Goal: Information Seeking & Learning: Learn about a topic

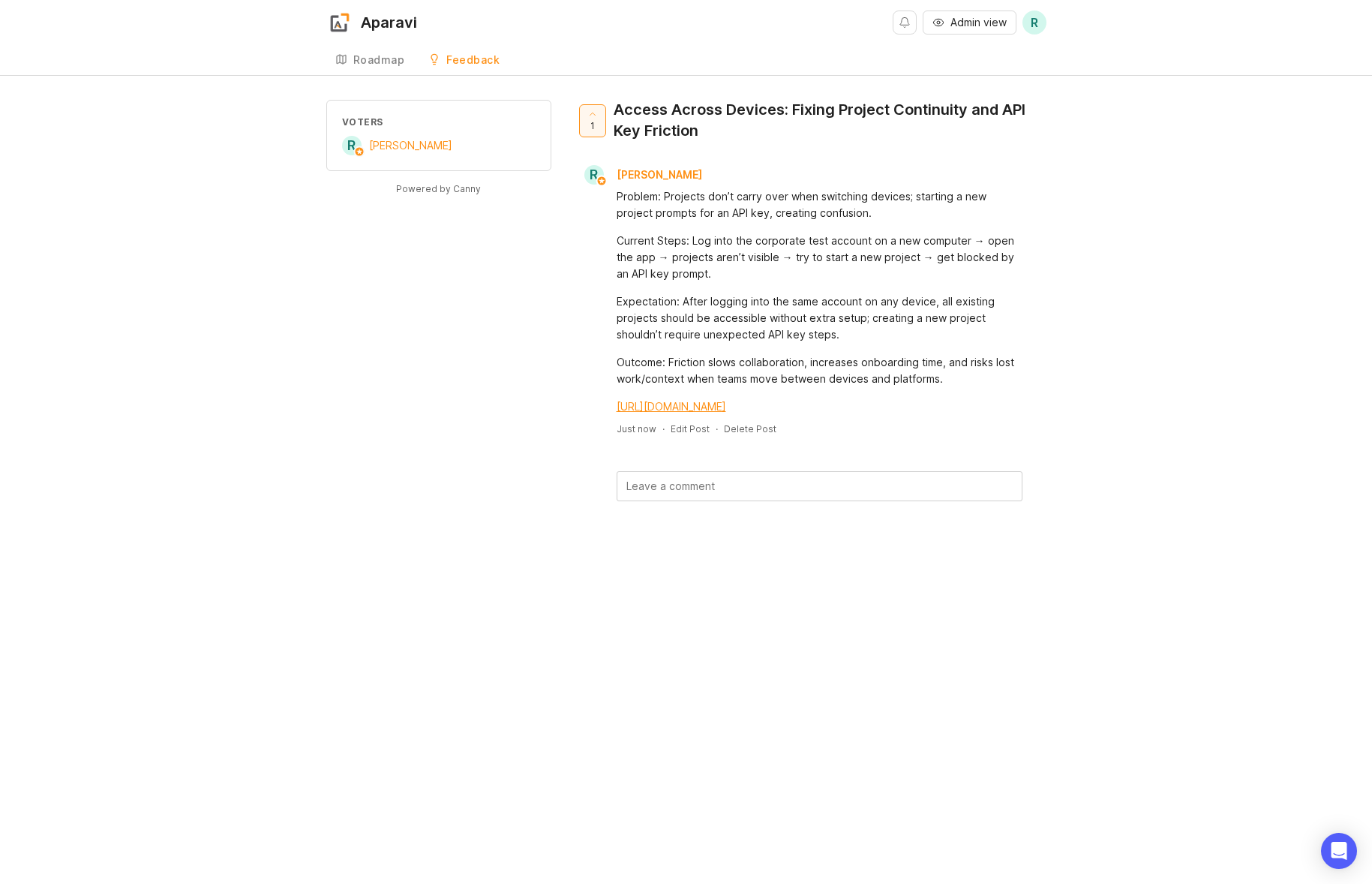
click at [519, 66] on div "Roadmap Feedback DTC General Feedback (internal)" at bounding box center [687, 59] width 720 height 30
drag, startPoint x: 669, startPoint y: 105, endPoint x: 905, endPoint y: 367, distance: 352.6
click at [905, 367] on div "1 Access Across Devices: Fixing Project Continuity and API Key Friction R Roan …" at bounding box center [810, 300] width 471 height 401
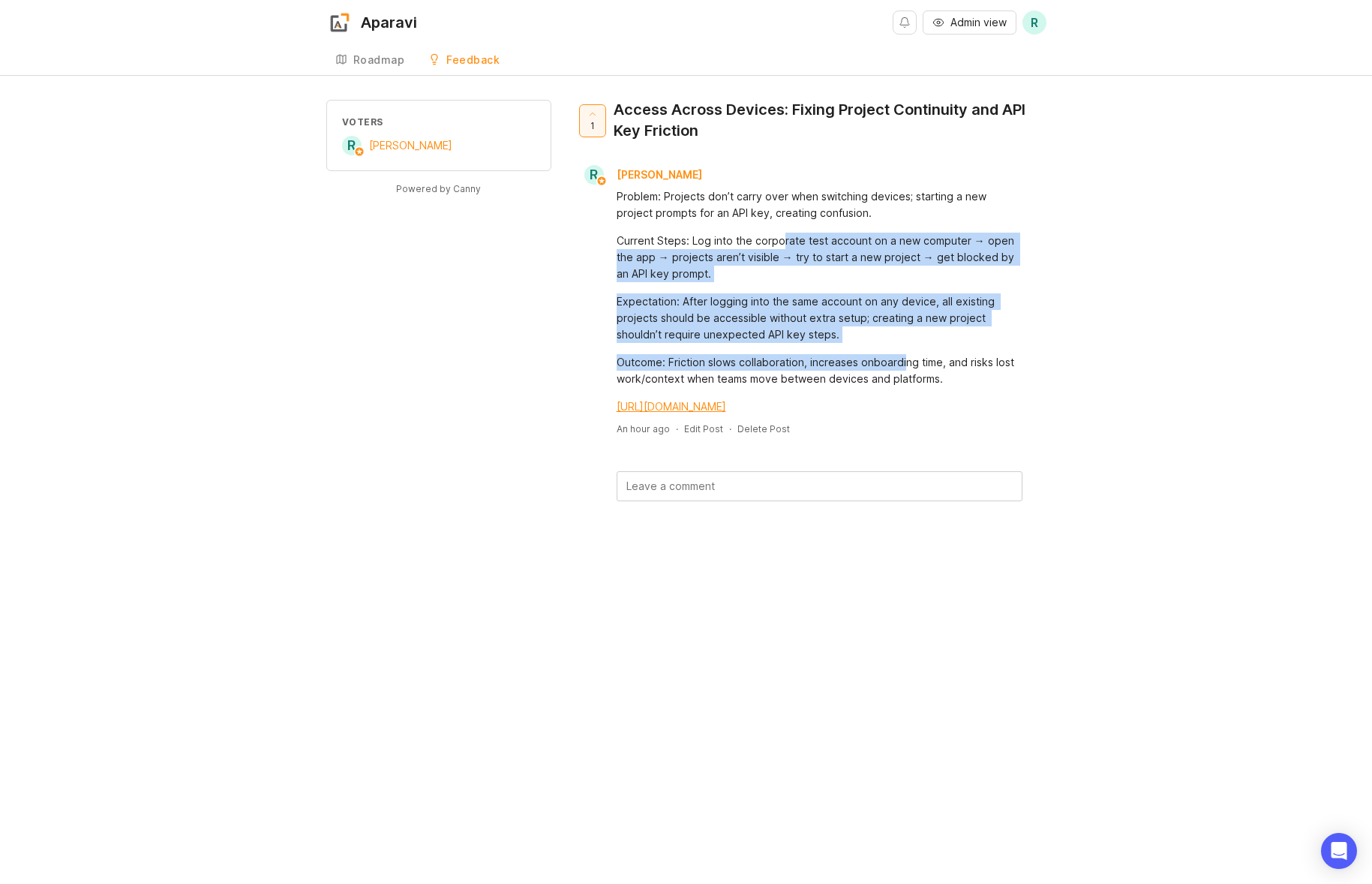
drag, startPoint x: 872, startPoint y: 324, endPoint x: 783, endPoint y: 240, distance: 122.4
click at [783, 240] on div "Problem: Projects don’t carry over when switching devices; starting a new proje…" at bounding box center [819, 302] width 406 height 226
click at [783, 240] on div "Current Steps: Log into the corporate test account on a new computer → open the…" at bounding box center [819, 257] width 406 height 50
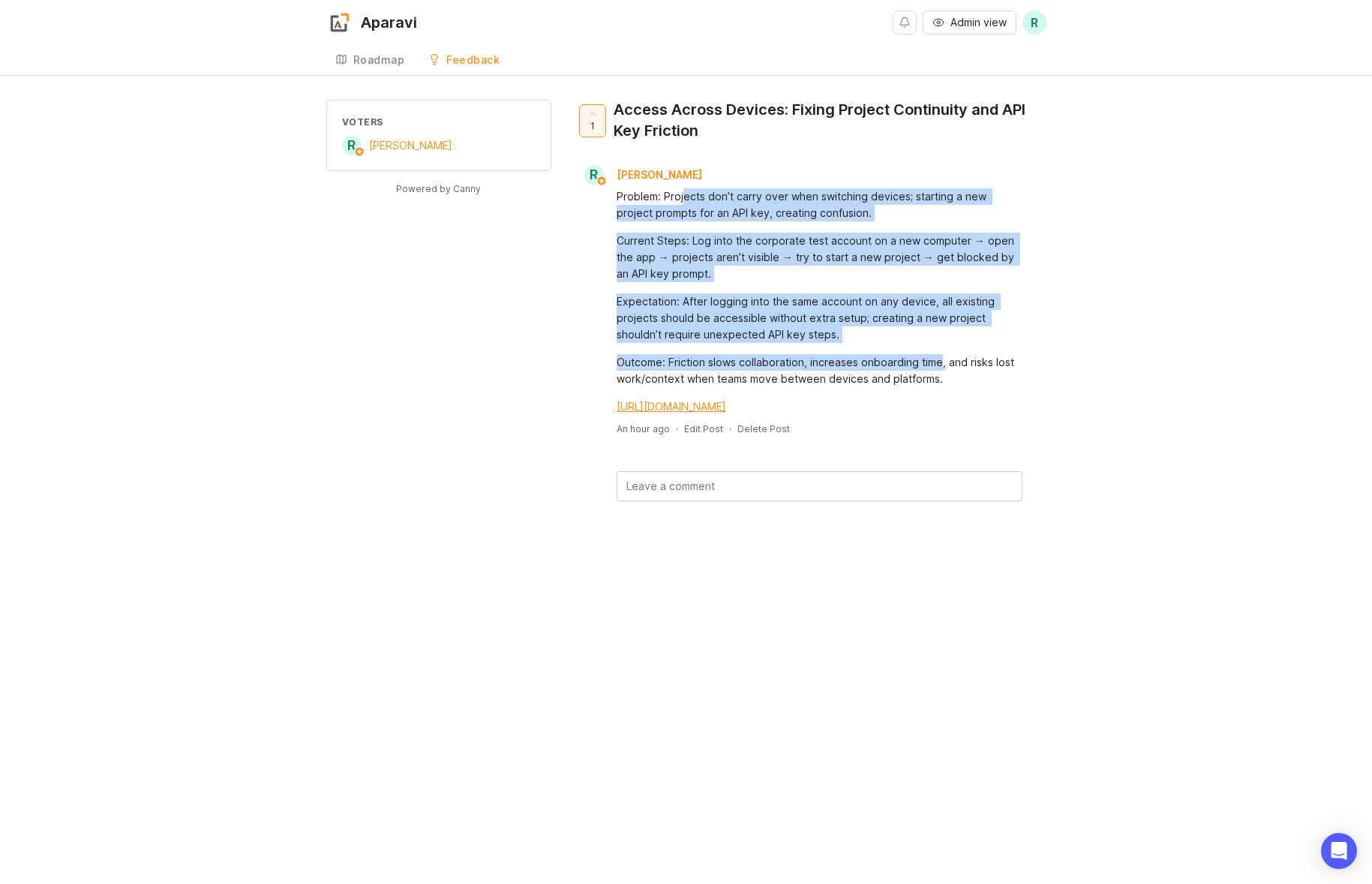
drag, startPoint x: 699, startPoint y: 206, endPoint x: 939, endPoint y: 362, distance: 286.2
click at [939, 362] on div "Problem: Projects don’t carry over when switching devices; starting a new proje…" at bounding box center [819, 302] width 406 height 226
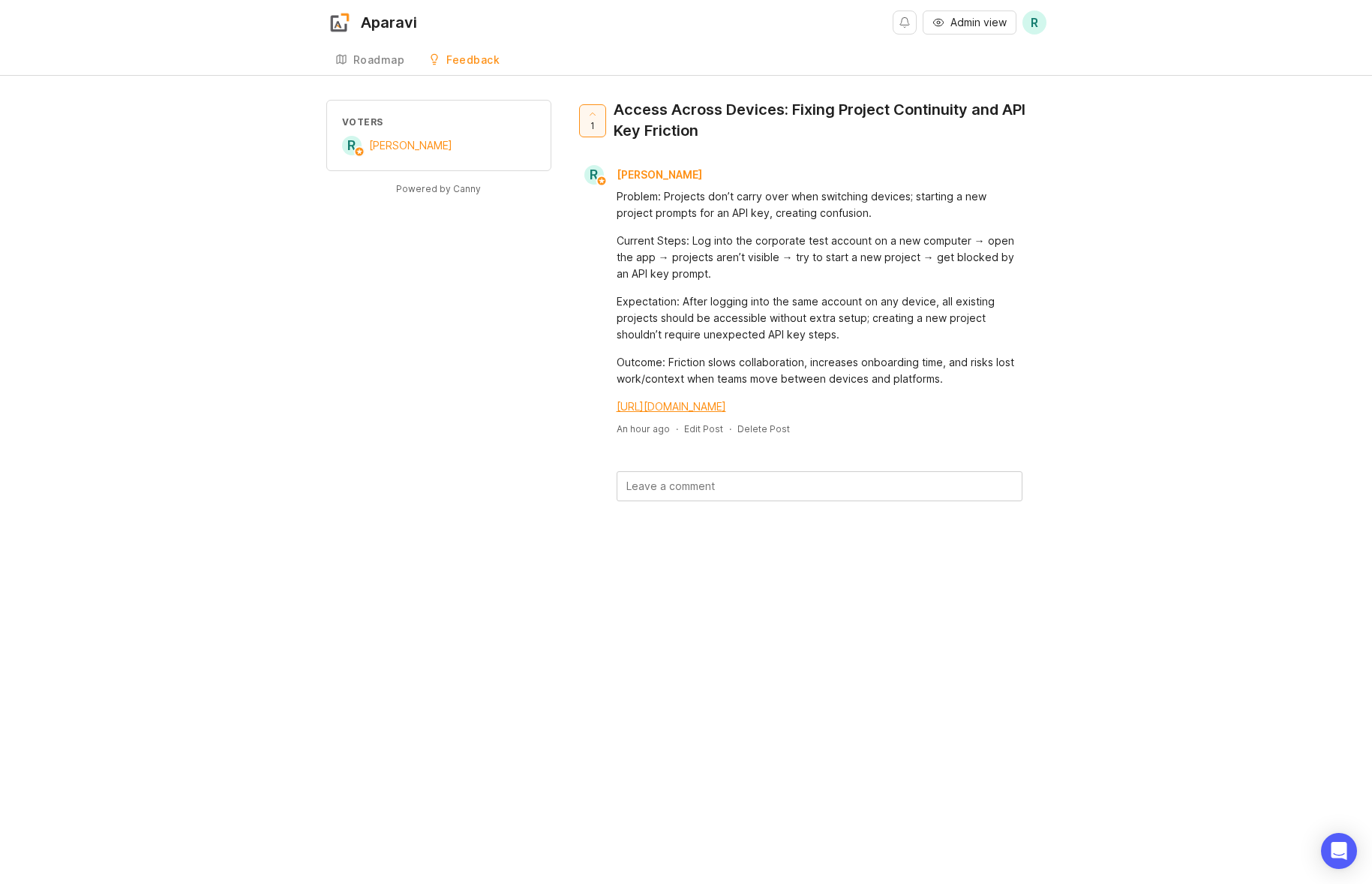
click at [785, 380] on div "Outcome: Friction slows collaboration, increases onboarding time, and risks los…" at bounding box center [819, 370] width 406 height 33
click at [788, 375] on div "Outcome: Friction slows collaboration, increases onboarding time, and risks los…" at bounding box center [819, 370] width 406 height 33
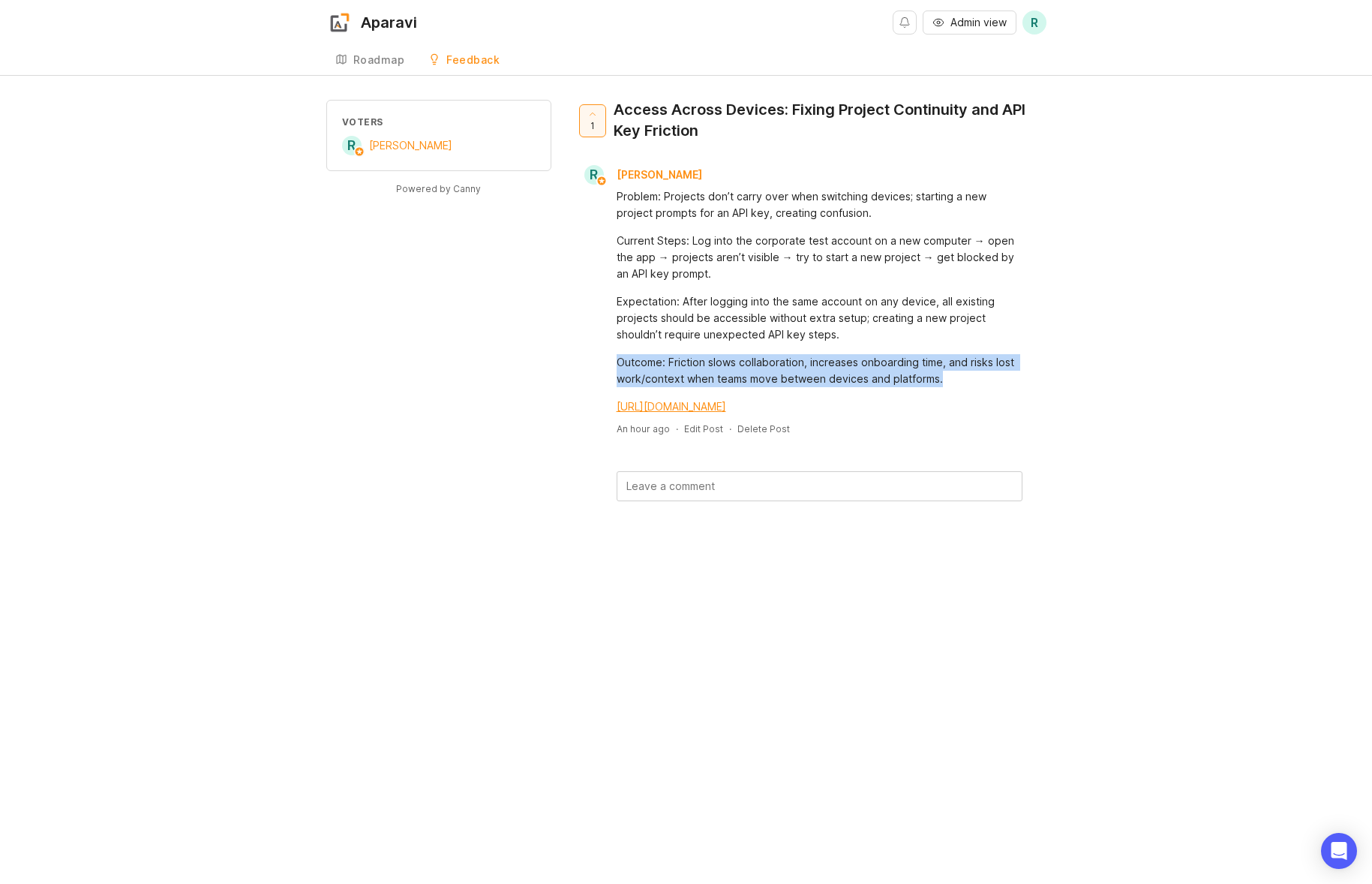
click at [788, 375] on div "Outcome: Friction slows collaboration, increases onboarding time, and risks los…" at bounding box center [819, 370] width 406 height 33
click at [973, 31] on button "Admin view" at bounding box center [969, 22] width 93 height 24
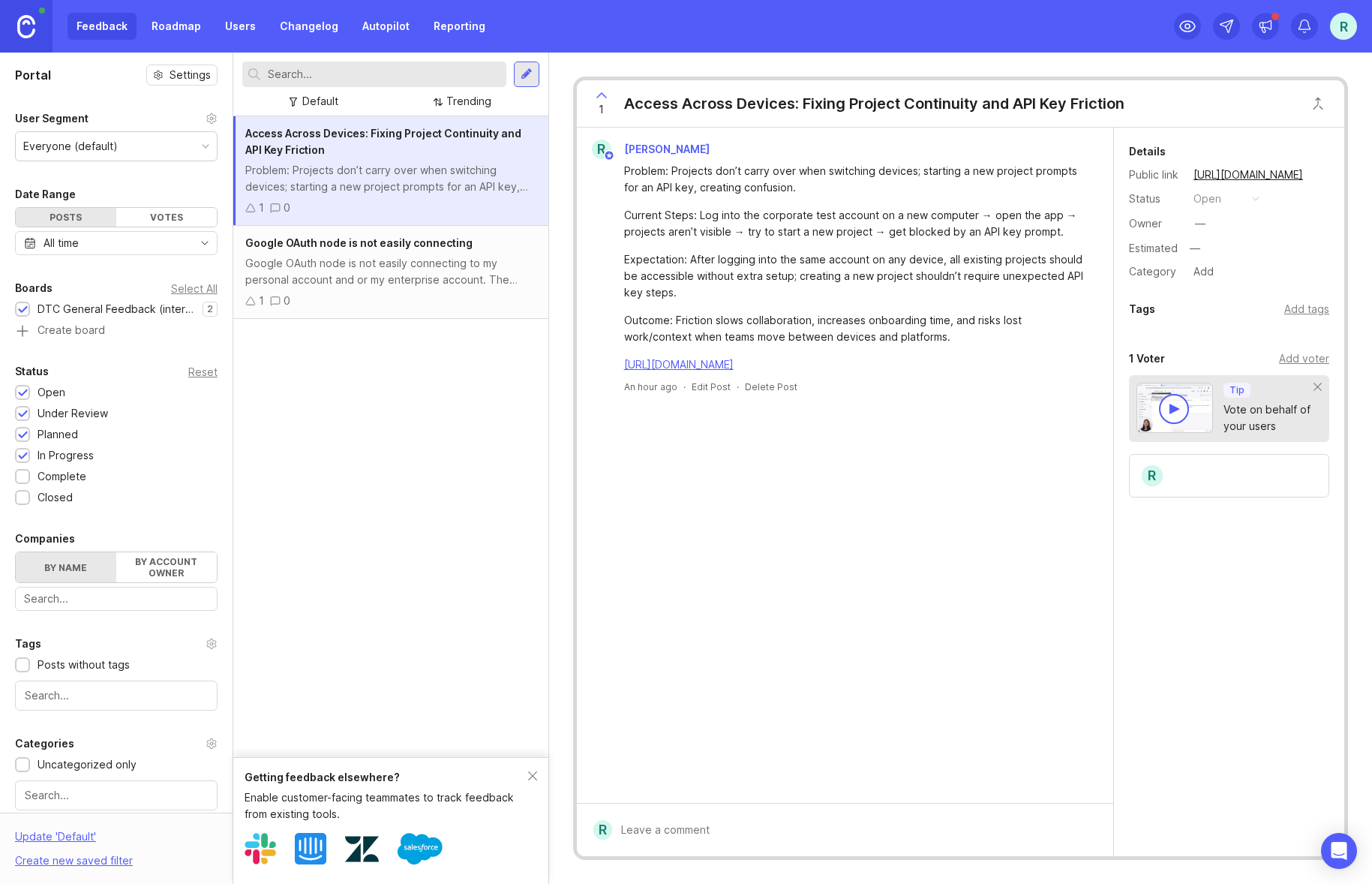
click at [410, 263] on div "Google OAuth node is not easily connecting to my personal account and or my ent…" at bounding box center [390, 271] width 291 height 33
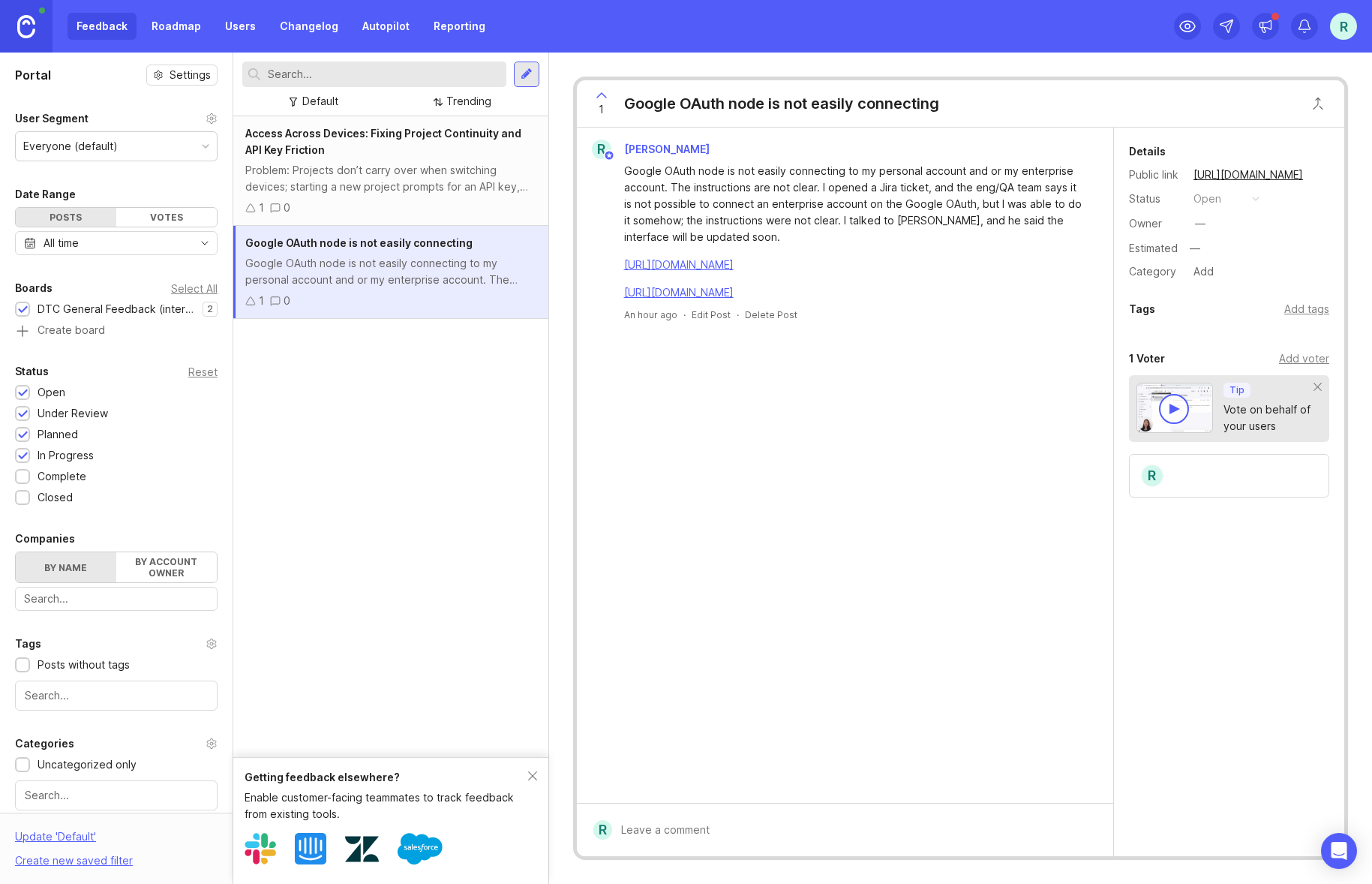
click at [406, 191] on div "Problem: Projects don’t carry over when switching devices; starting a new proje…" at bounding box center [390, 178] width 291 height 33
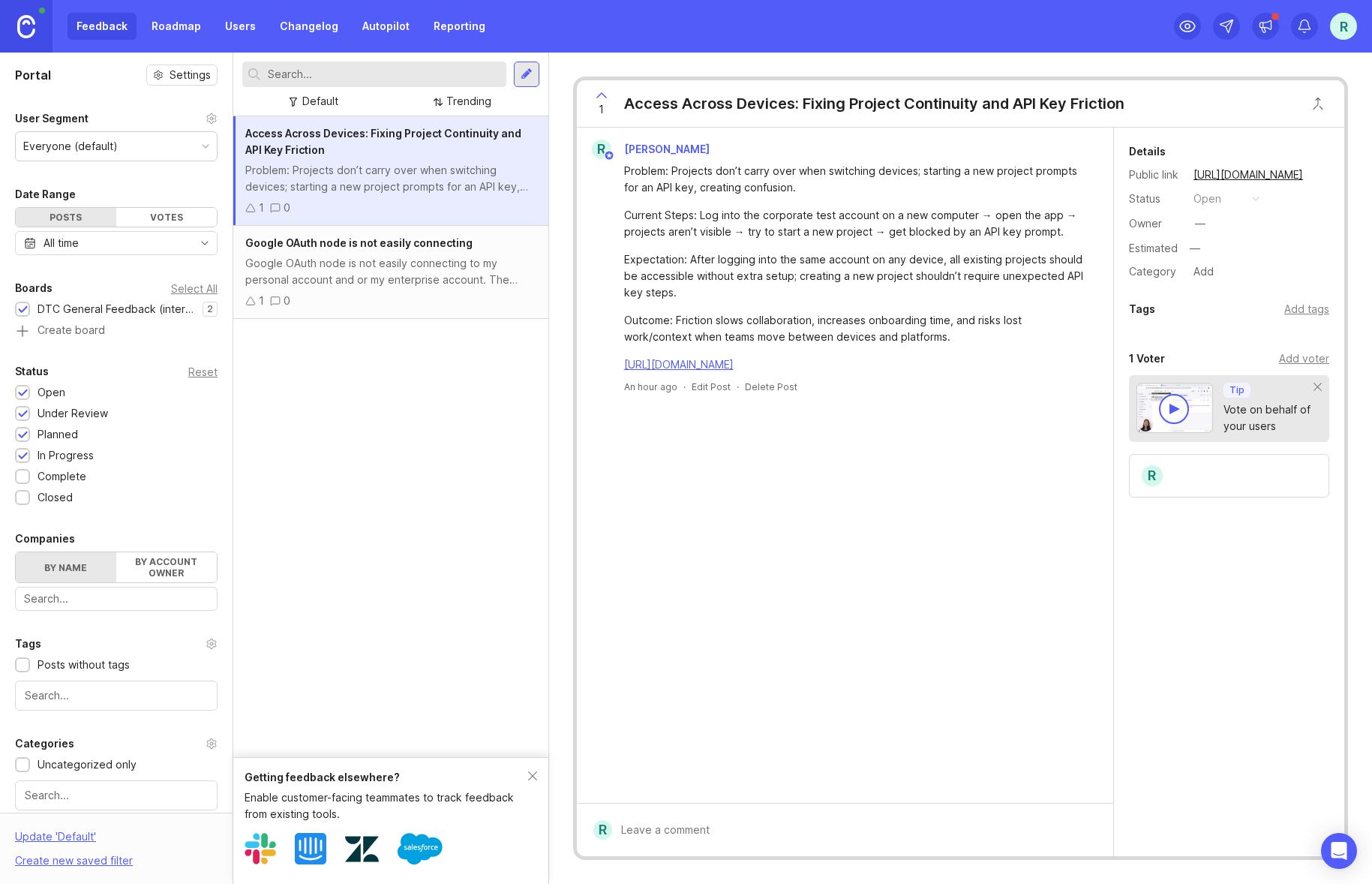
click at [411, 276] on div "Google OAuth node is not easily connecting to my personal account and or my ent…" at bounding box center [390, 271] width 291 height 33
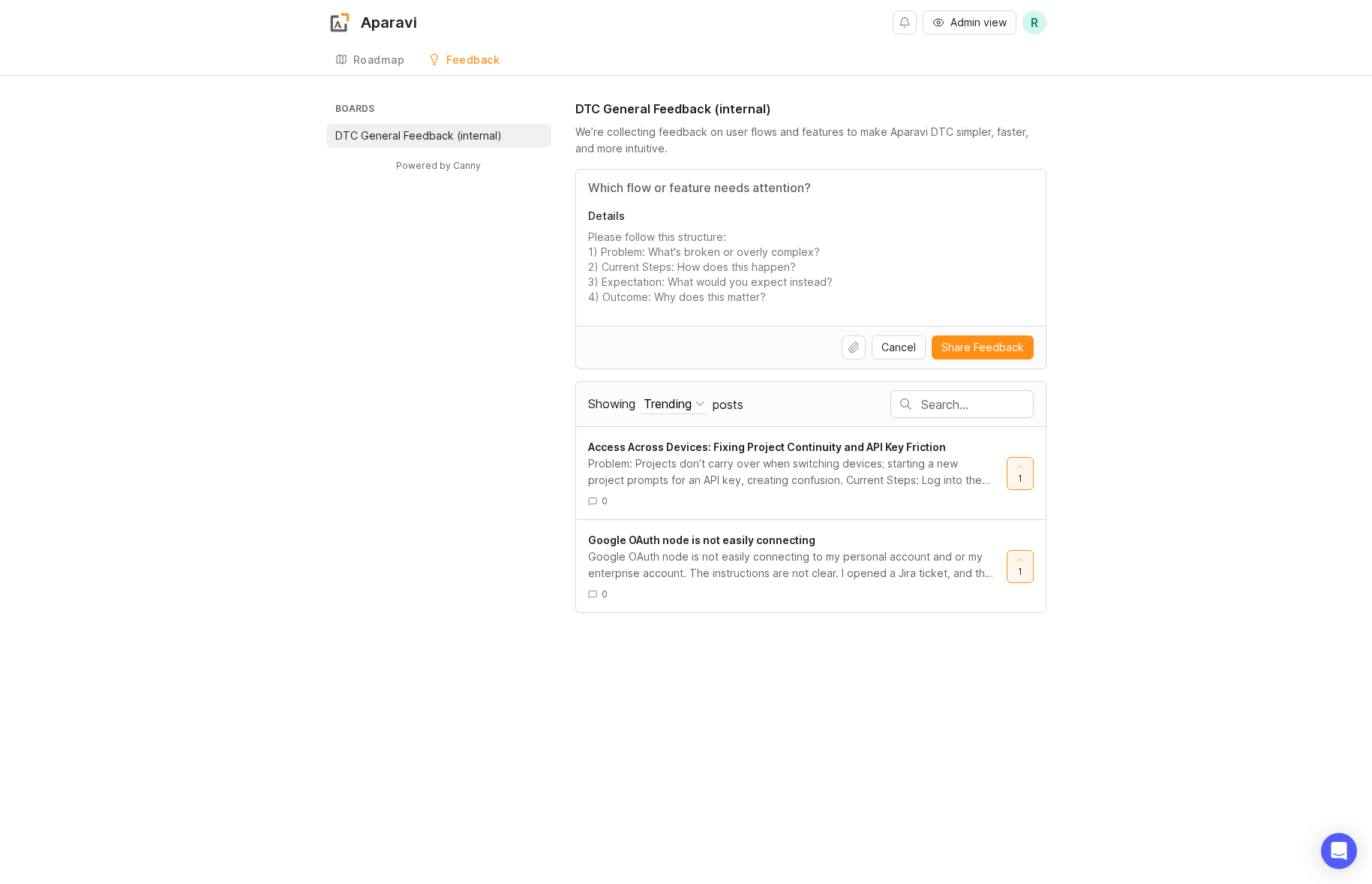
click at [450, 45] on link "Feedback" at bounding box center [464, 60] width 89 height 31
click at [156, 237] on div "Boards DTC General Feedback (internal) Powered by Canny DTC General Feedback (i…" at bounding box center [686, 356] width 1372 height 513
